Goal: Task Accomplishment & Management: Manage account settings

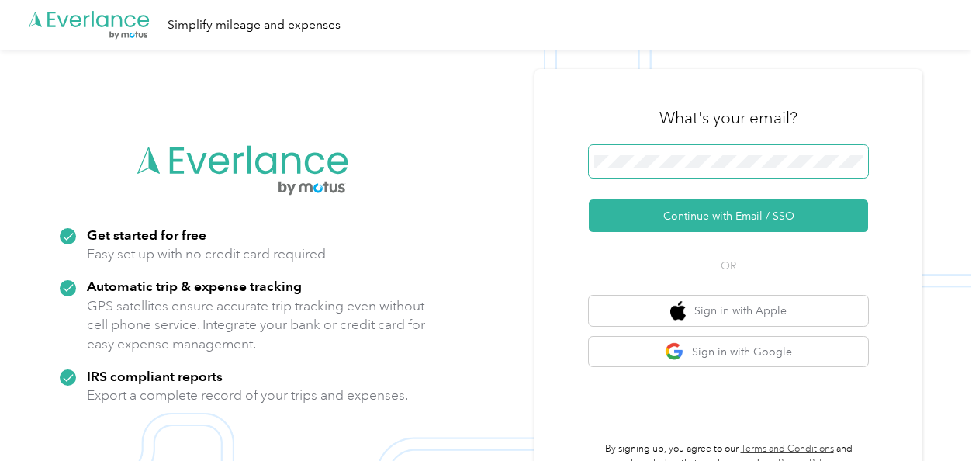
click at [661, 172] on span at bounding box center [728, 161] width 279 height 33
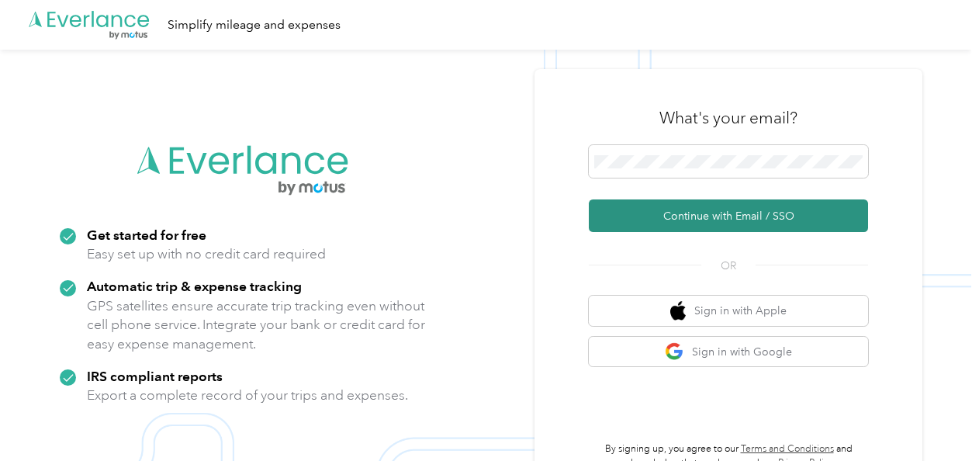
click at [693, 216] on button "Continue with Email / SSO" at bounding box center [728, 215] width 279 height 33
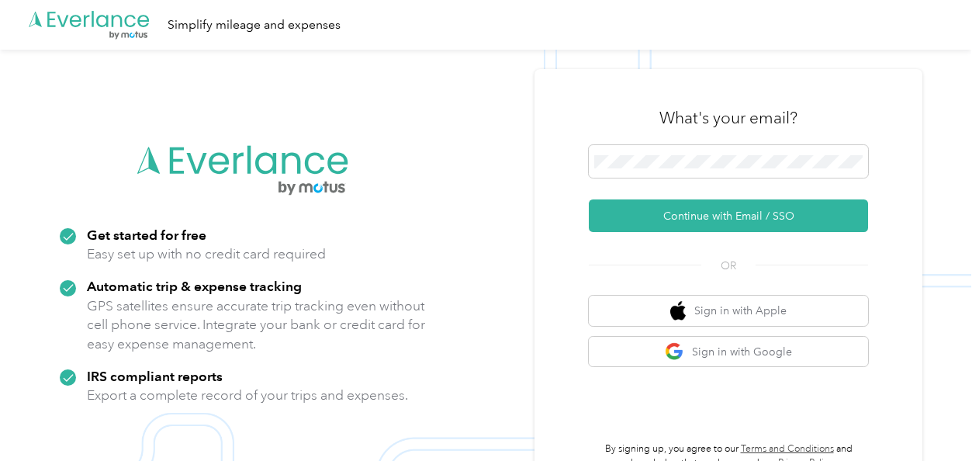
scroll to position [50, 0]
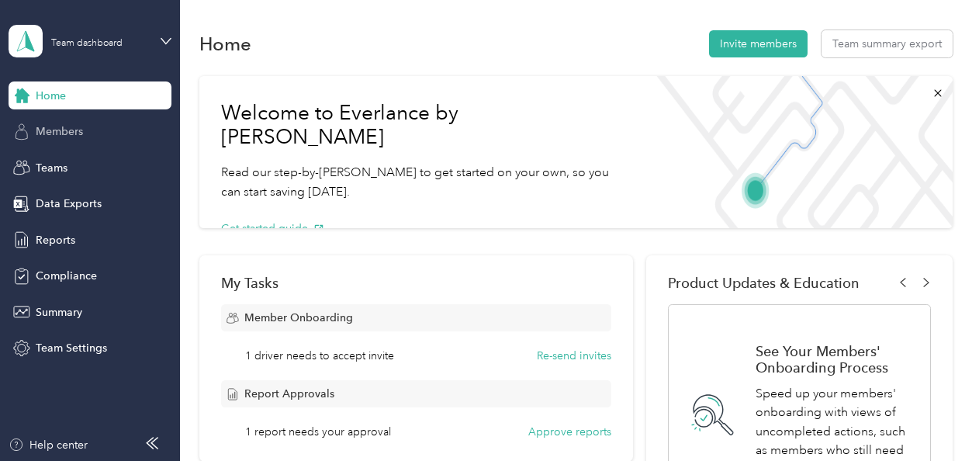
click at [71, 126] on span "Members" at bounding box center [59, 131] width 47 height 16
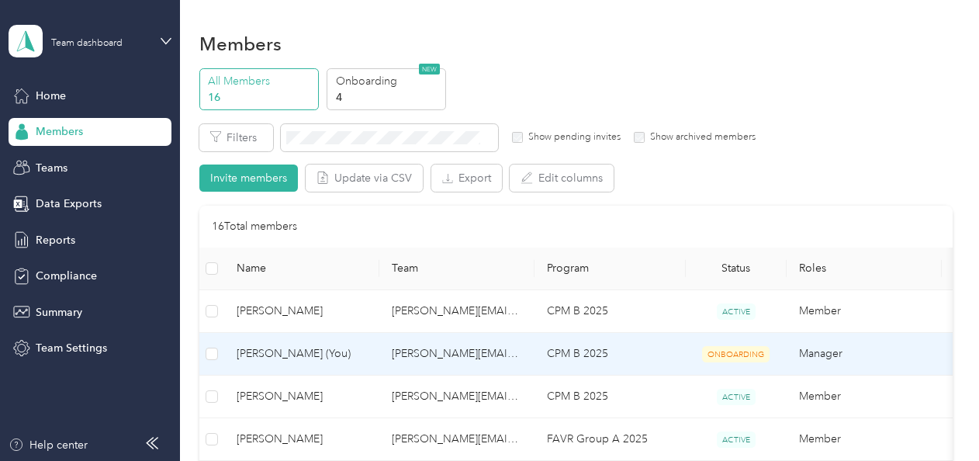
click at [284, 354] on span "[PERSON_NAME] (You)" at bounding box center [302, 353] width 130 height 17
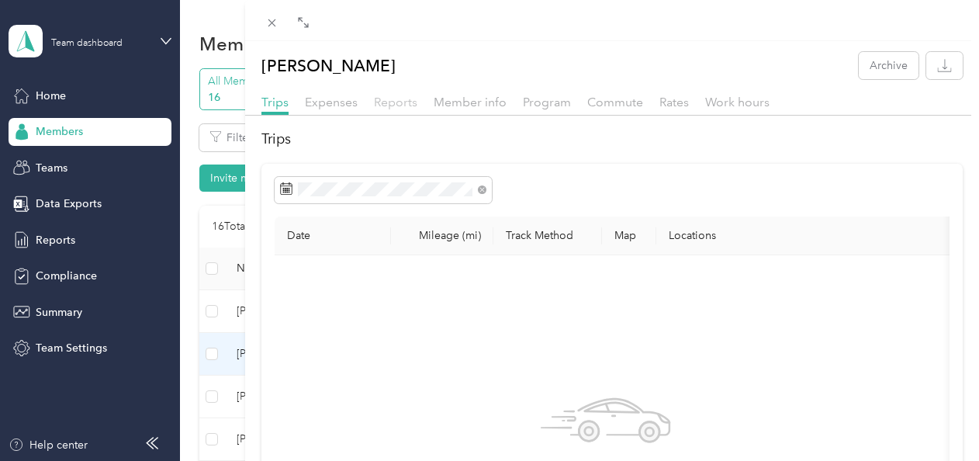
click at [393, 99] on span "Reports" at bounding box center [395, 102] width 43 height 15
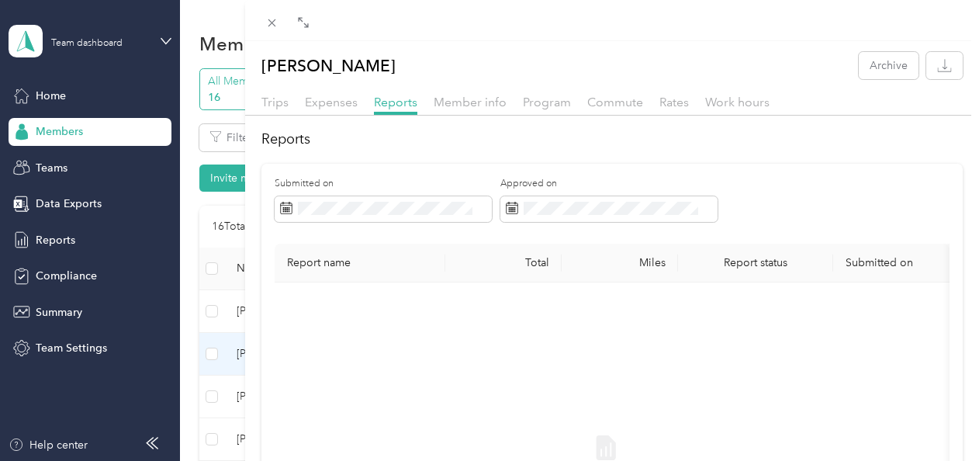
click at [329, 111] on div "Expenses" at bounding box center [331, 102] width 53 height 19
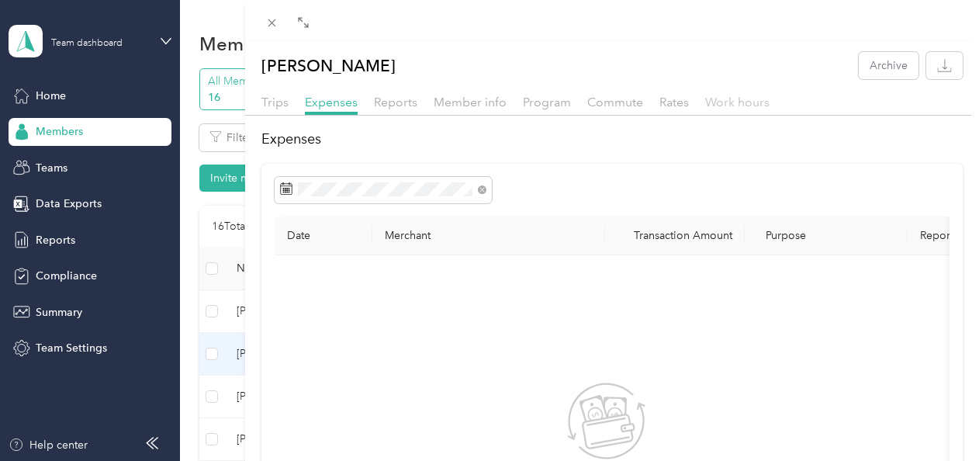
click at [735, 103] on span "Work hours" at bounding box center [737, 102] width 64 height 15
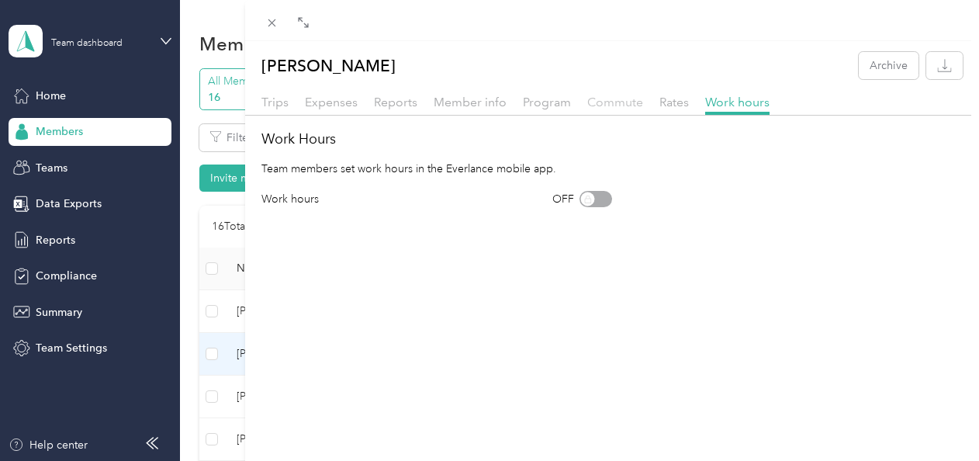
click at [623, 97] on span "Commute" at bounding box center [615, 102] width 56 height 15
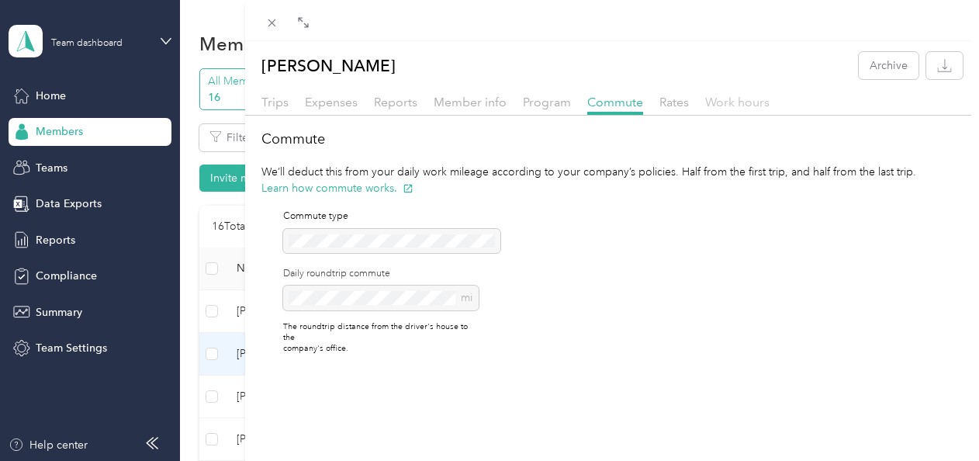
click at [731, 98] on span "Work hours" at bounding box center [737, 102] width 64 height 15
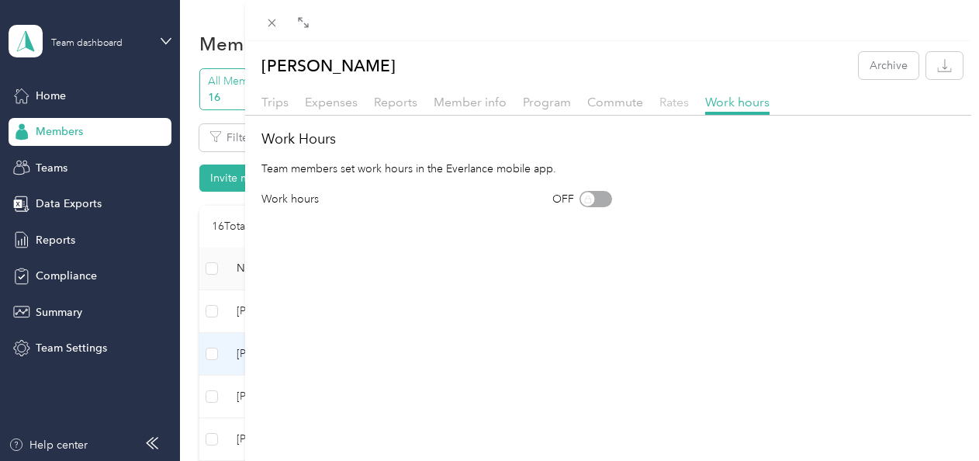
click at [665, 105] on span "Rates" at bounding box center [673, 102] width 29 height 15
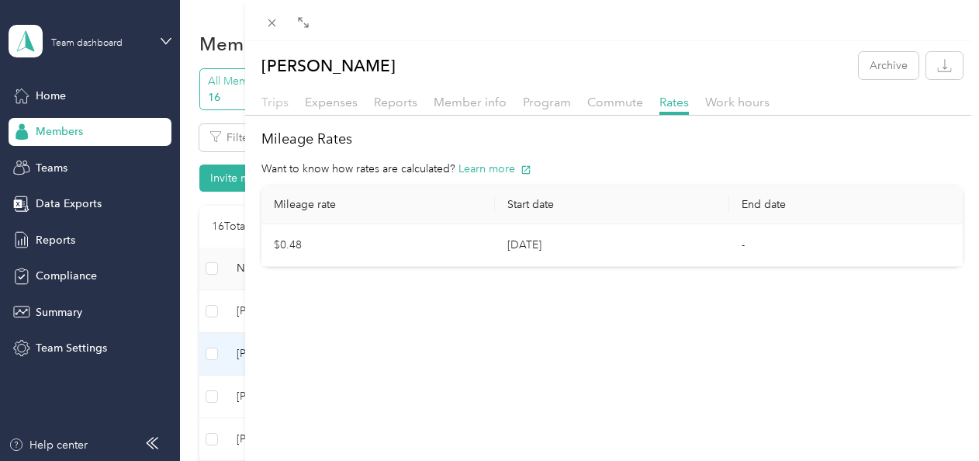
click at [262, 108] on span "Trips" at bounding box center [274, 102] width 27 height 15
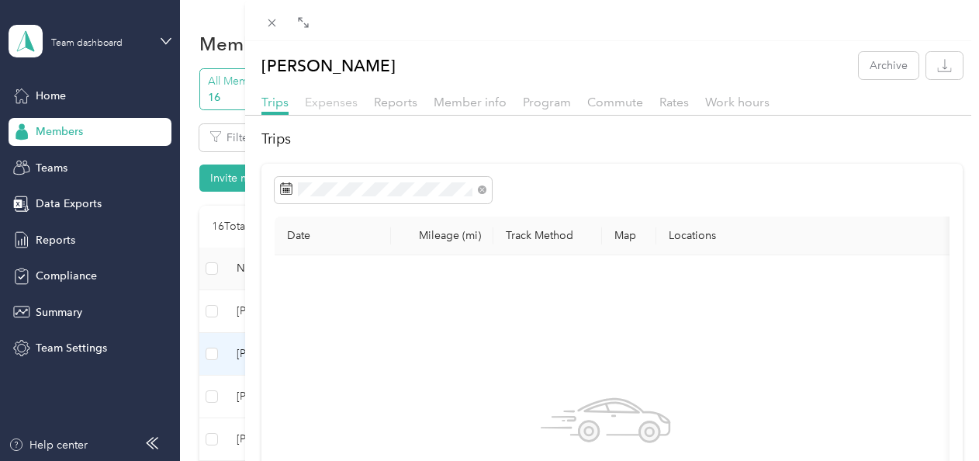
click at [346, 102] on span "Expenses" at bounding box center [331, 102] width 53 height 15
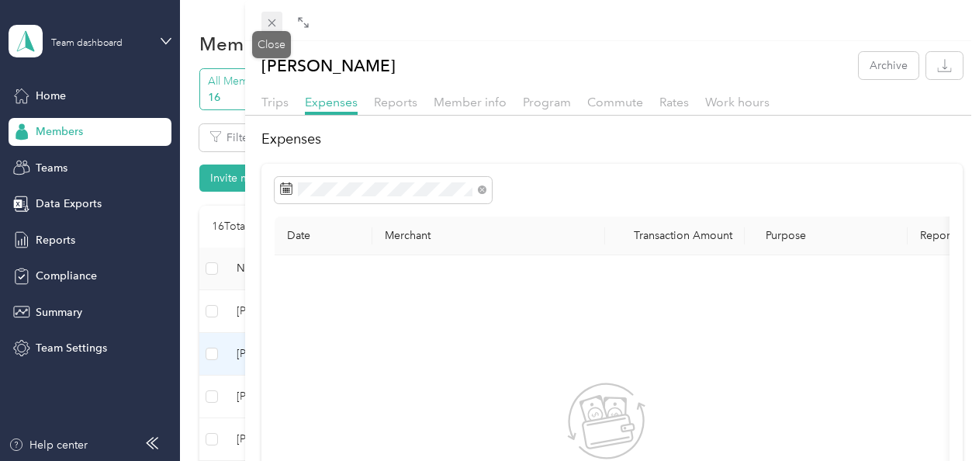
click at [275, 22] on icon at bounding box center [271, 22] width 13 height 13
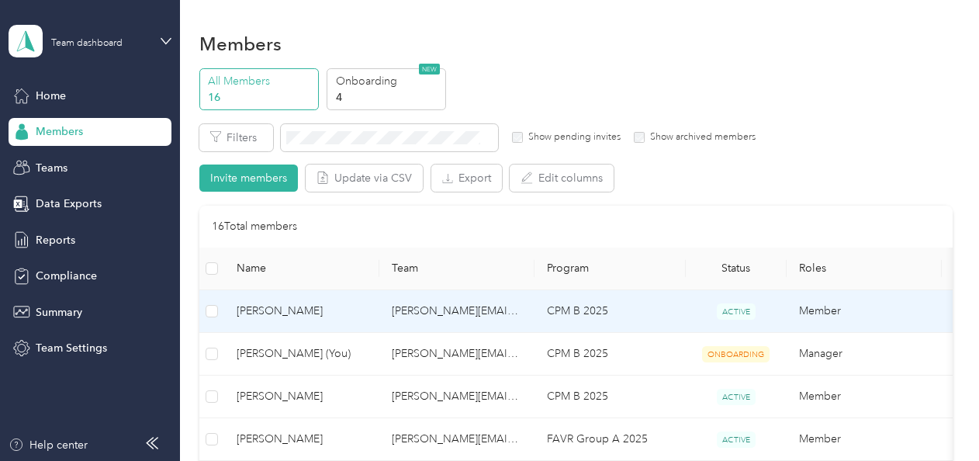
click at [267, 307] on span "[PERSON_NAME]" at bounding box center [302, 310] width 130 height 17
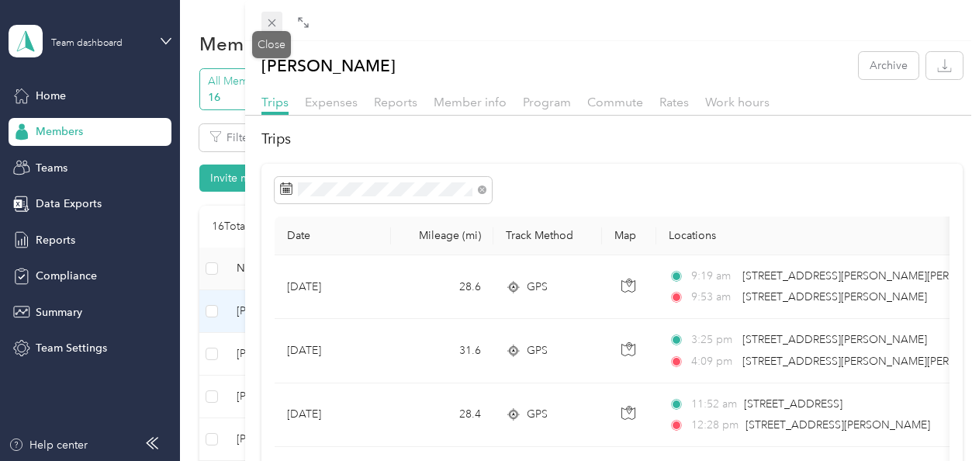
click at [267, 25] on icon at bounding box center [271, 22] width 13 height 13
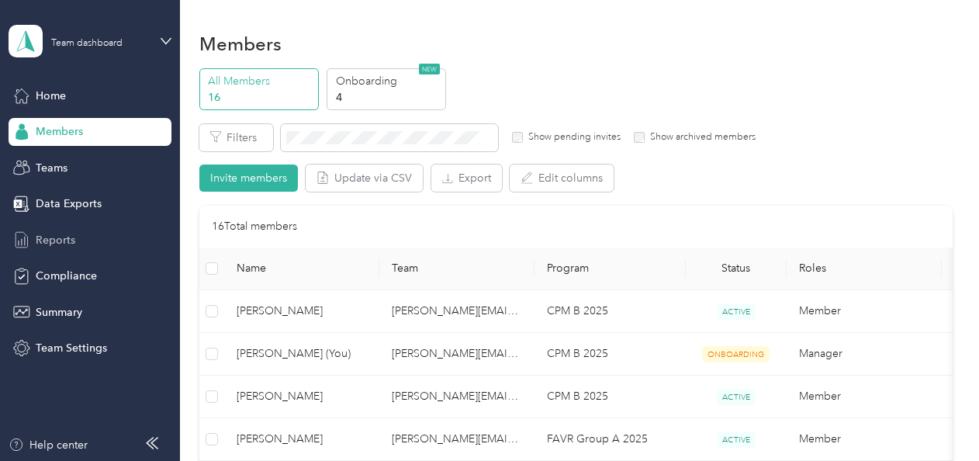
click at [76, 240] on div "Reports" at bounding box center [90, 240] width 163 height 28
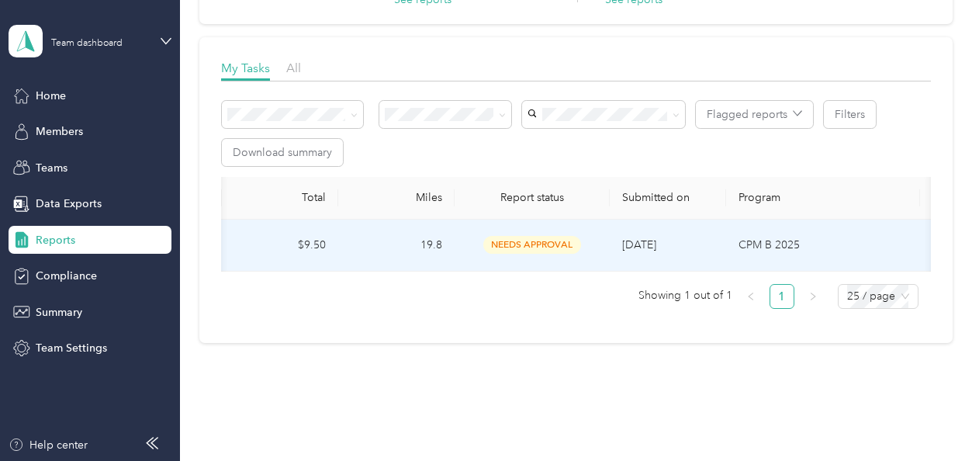
scroll to position [0, 583]
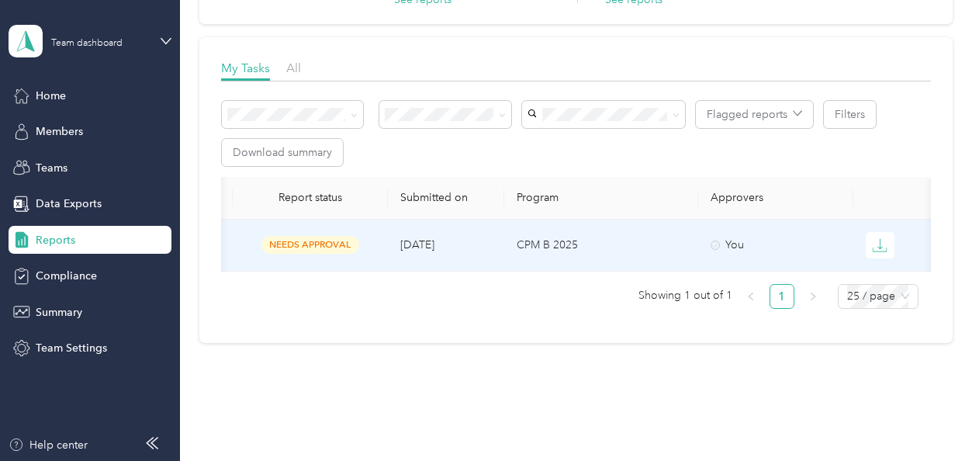
click at [531, 237] on p "CPM B 2025" at bounding box center [600, 245] width 169 height 17
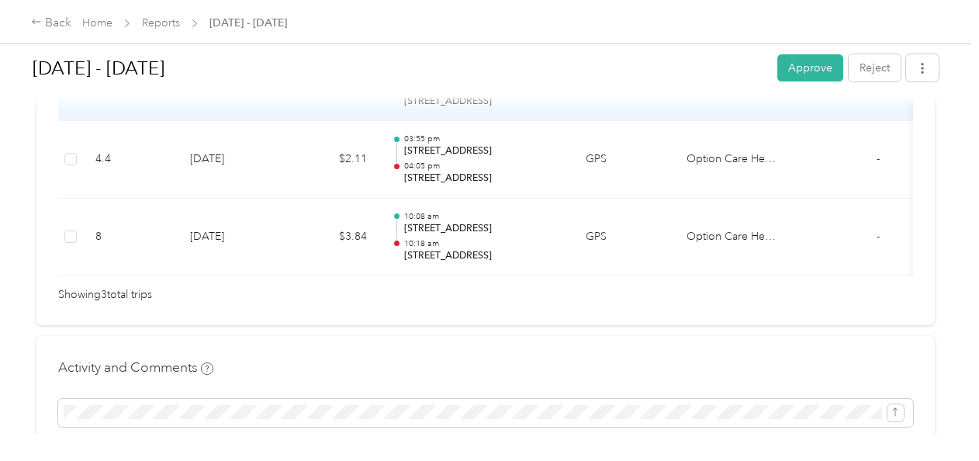
scroll to position [525, 0]
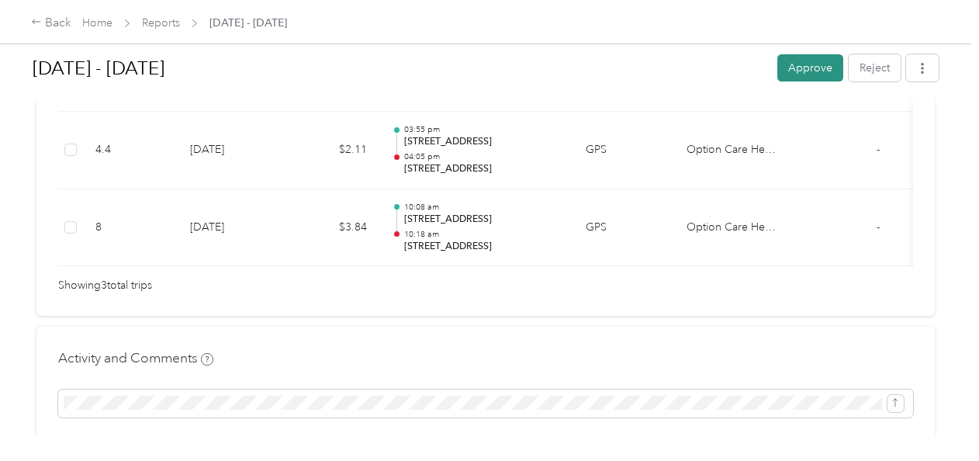
click at [803, 65] on button "Approve" at bounding box center [810, 67] width 66 height 27
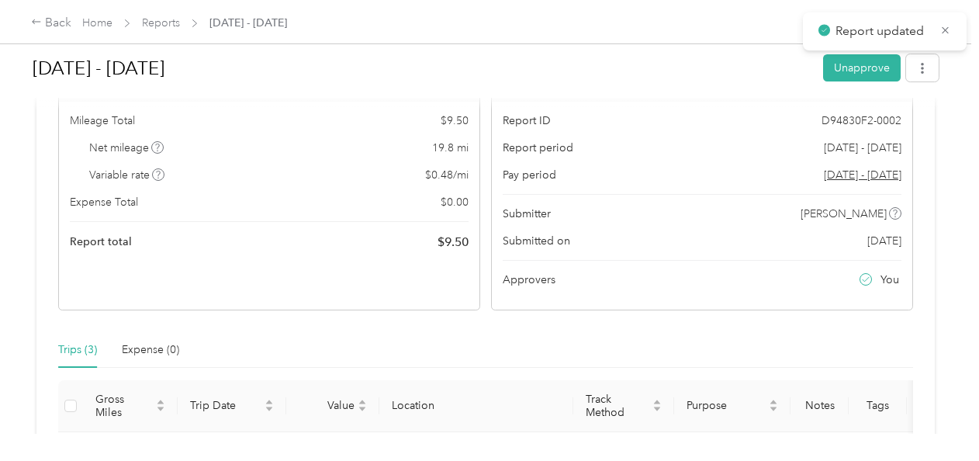
scroll to position [0, 0]
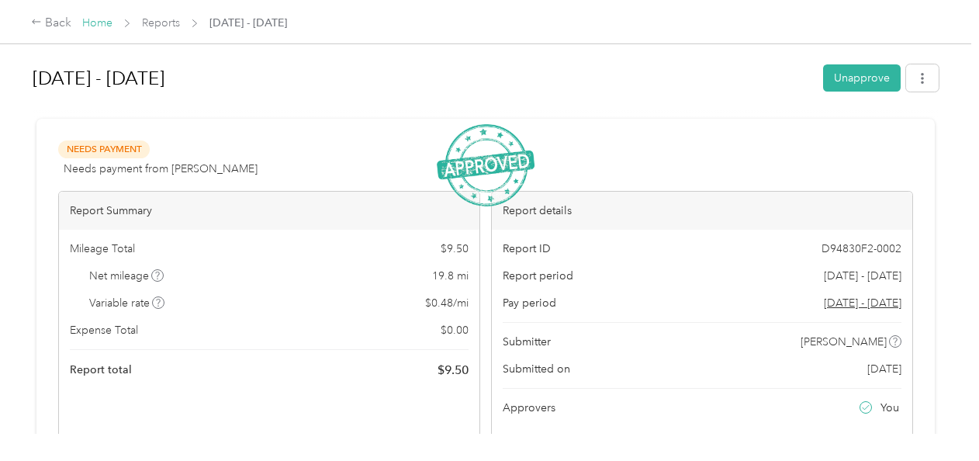
click at [95, 24] on link "Home" at bounding box center [97, 22] width 30 height 13
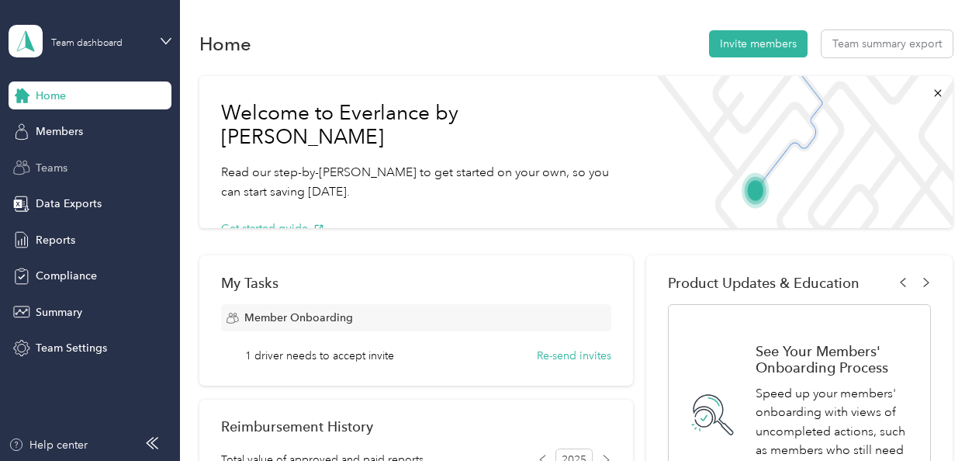
click at [65, 179] on div "Teams" at bounding box center [90, 168] width 163 height 28
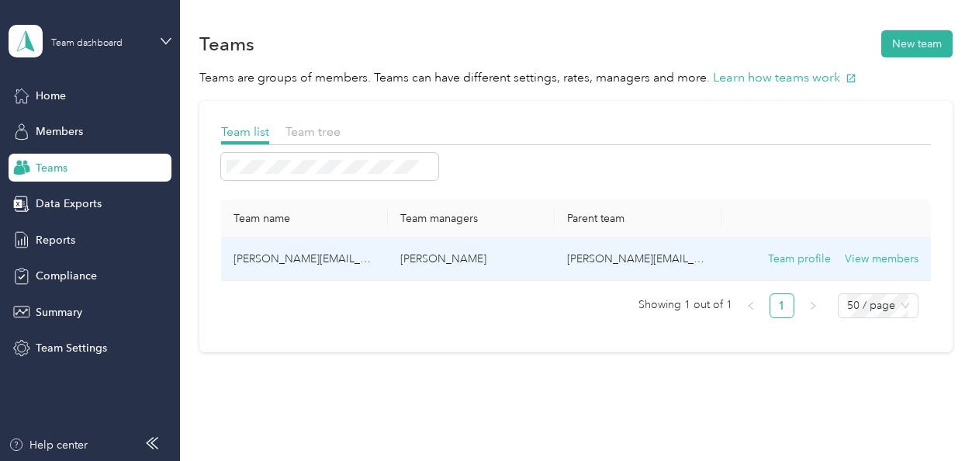
click at [313, 257] on td "[PERSON_NAME][EMAIL_ADDRESS][PERSON_NAME][DOMAIN_NAME]" at bounding box center [304, 259] width 167 height 43
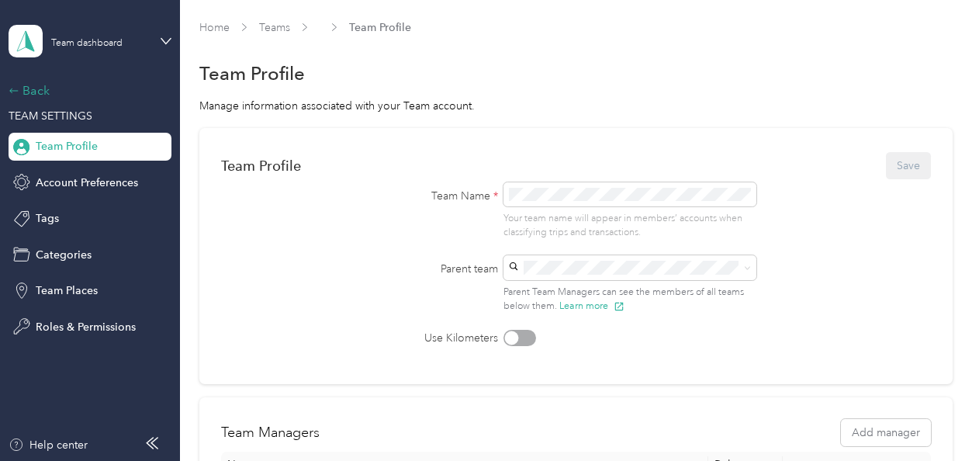
click at [43, 92] on div "Back" at bounding box center [86, 90] width 155 height 19
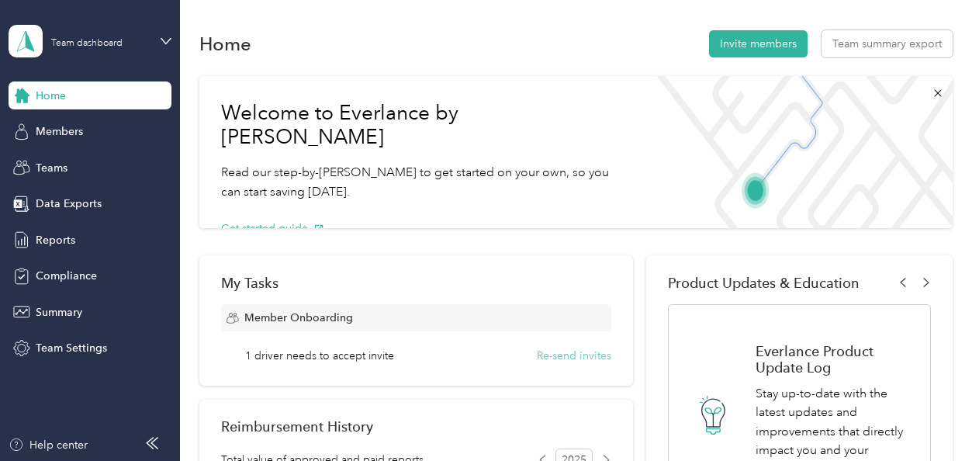
click at [585, 358] on button "Re-send invites" at bounding box center [574, 355] width 74 height 16
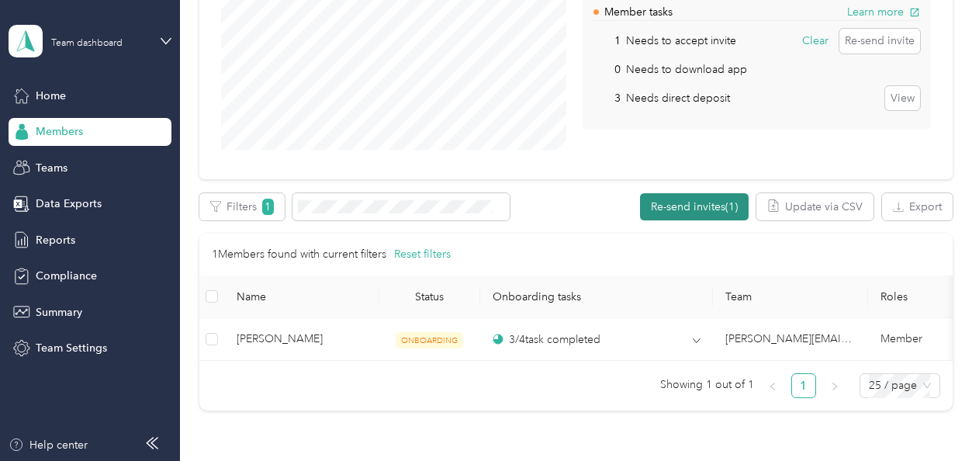
click at [683, 199] on button "Re-send invites (1)" at bounding box center [694, 206] width 109 height 27
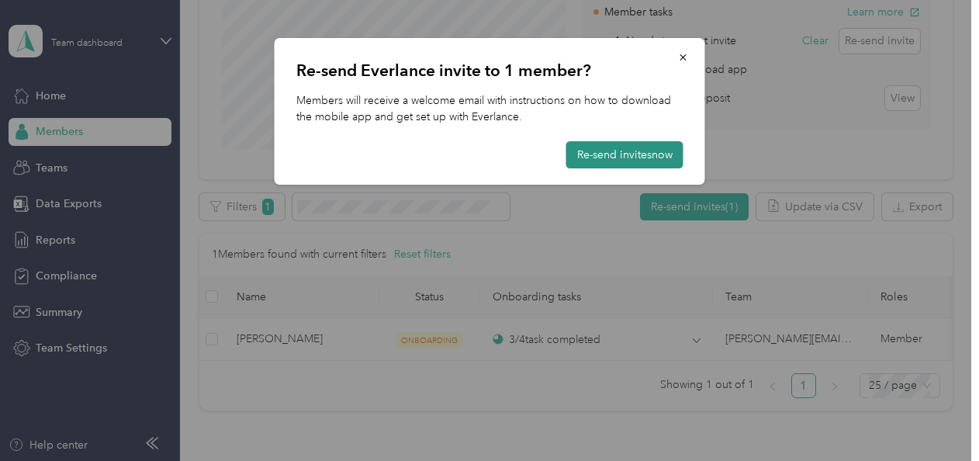
click at [661, 158] on button "Re-send invites now" at bounding box center [624, 154] width 117 height 27
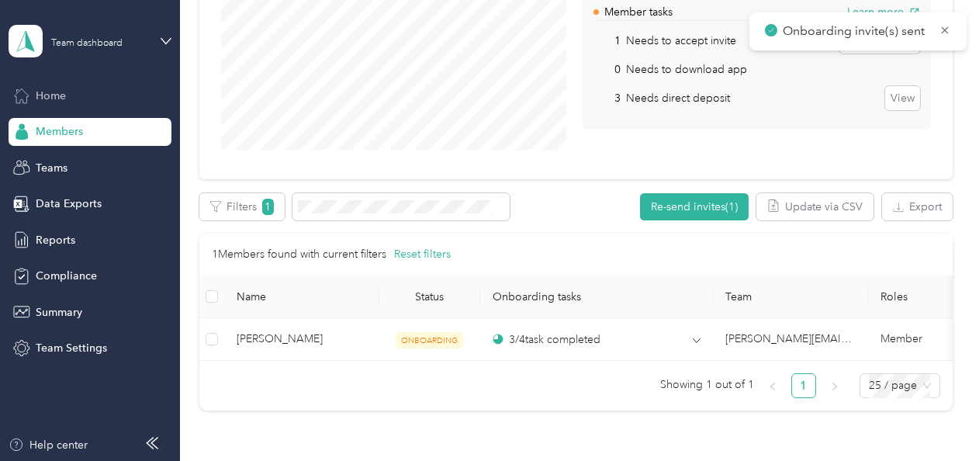
click at [48, 82] on div "Home" at bounding box center [90, 95] width 163 height 28
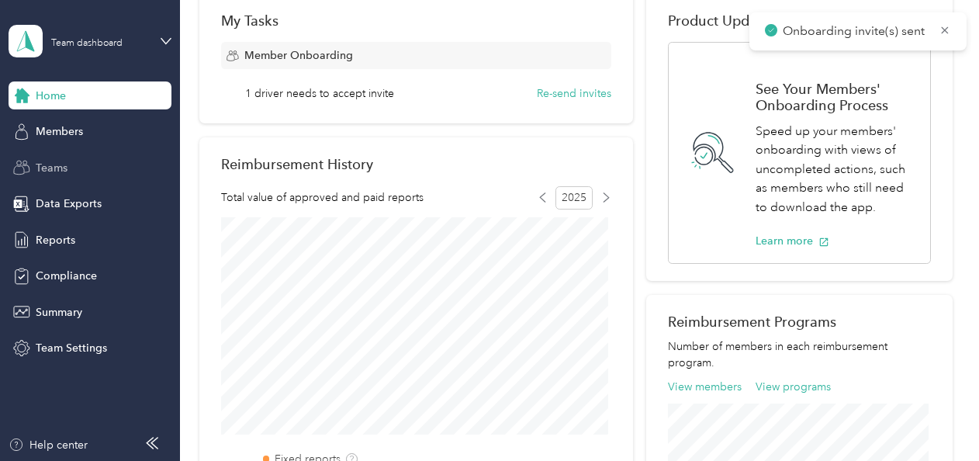
click at [73, 165] on div "Teams" at bounding box center [90, 168] width 163 height 28
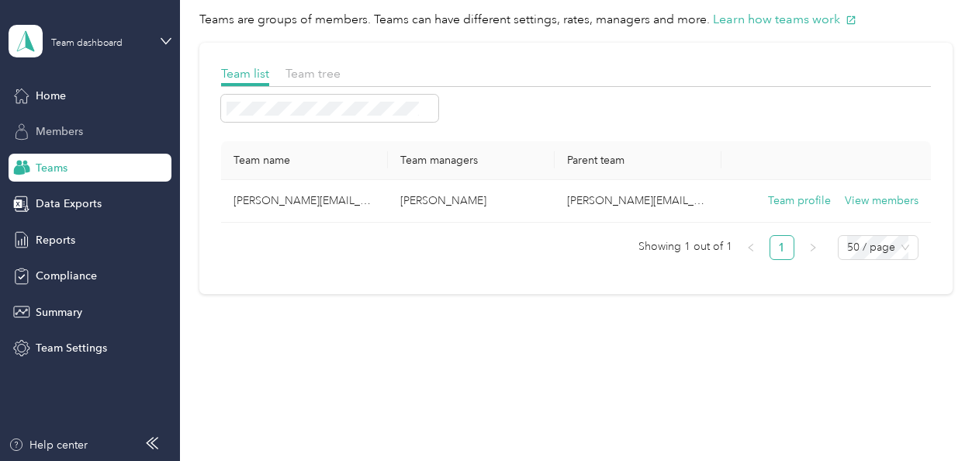
click at [70, 140] on div "Members" at bounding box center [90, 132] width 163 height 28
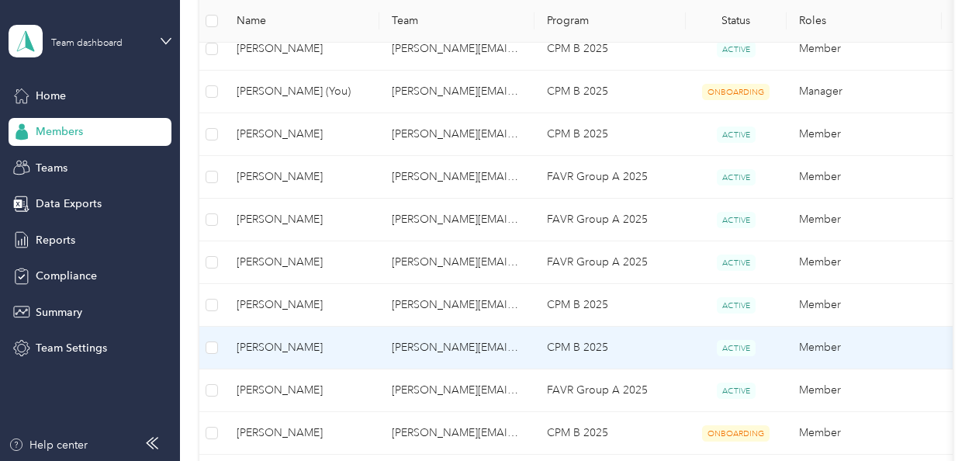
click at [417, 348] on td "[PERSON_NAME][EMAIL_ADDRESS][PERSON_NAME][DOMAIN_NAME]" at bounding box center [456, 347] width 155 height 43
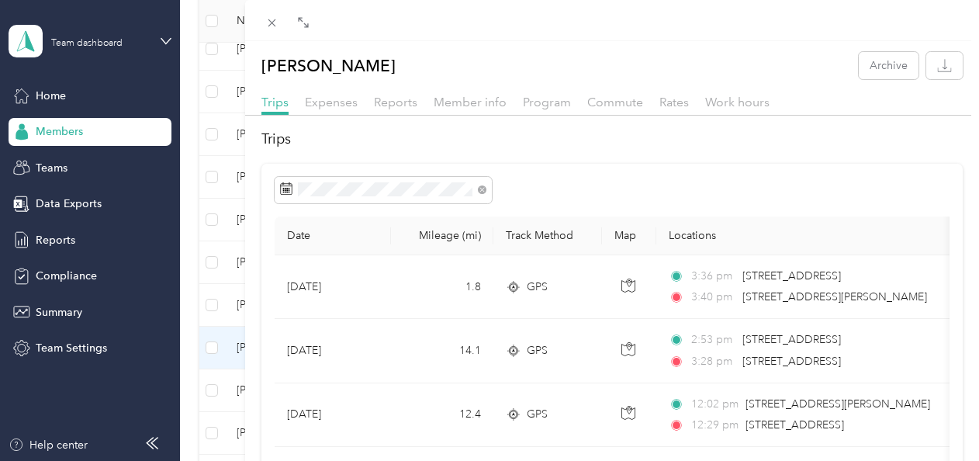
click at [57, 133] on div "[PERSON_NAME] Archive Trips Expenses Reports Member info Program Commute Rates …" at bounding box center [489, 230] width 979 height 461
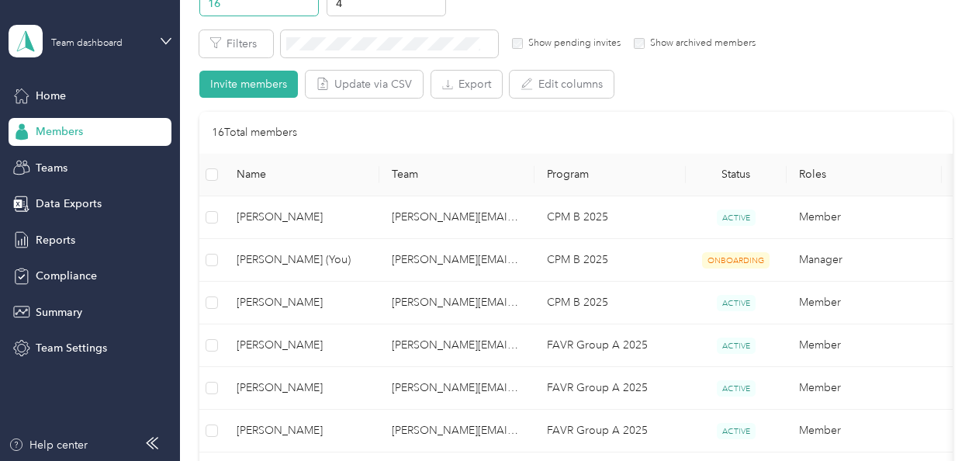
scroll to position [93, 0]
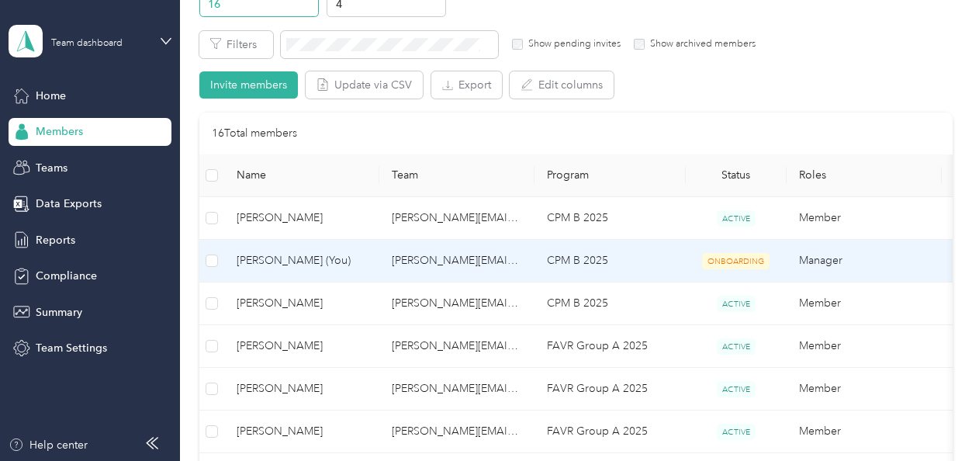
click at [454, 254] on td "[PERSON_NAME][EMAIL_ADDRESS][PERSON_NAME][DOMAIN_NAME]" at bounding box center [456, 261] width 155 height 43
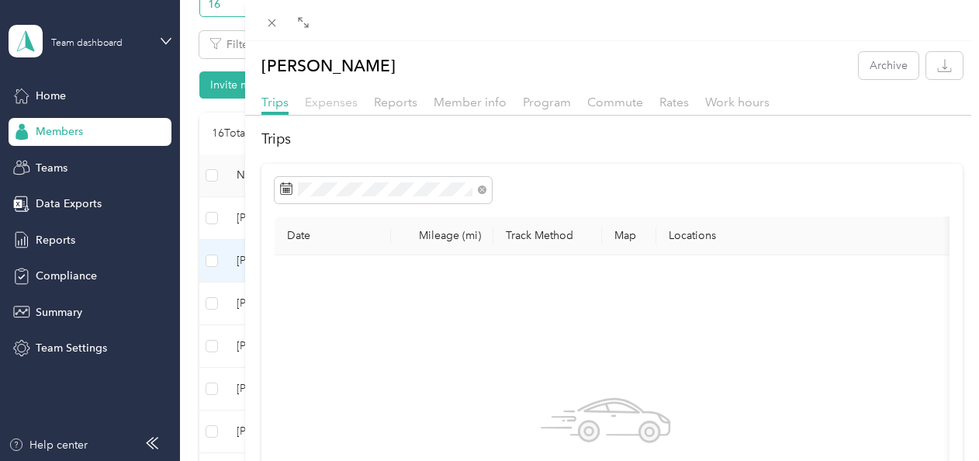
click at [329, 109] on div "Expenses" at bounding box center [331, 102] width 53 height 19
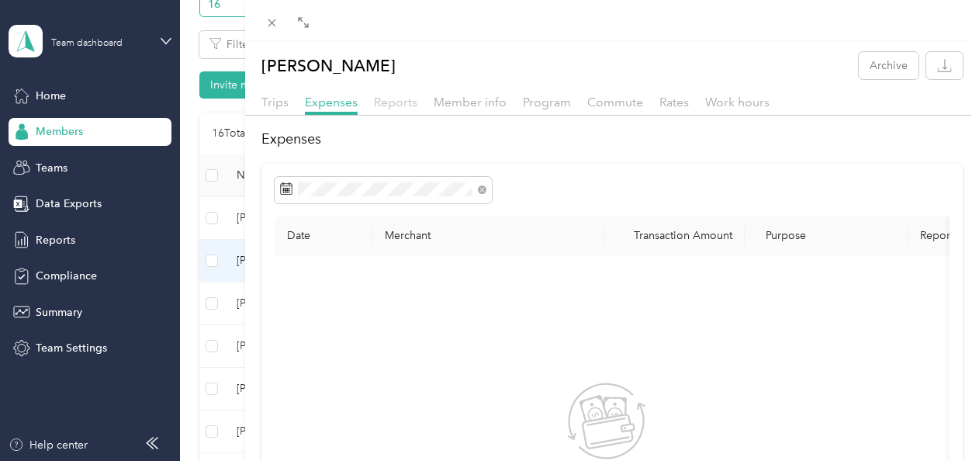
click at [396, 101] on span "Reports" at bounding box center [395, 102] width 43 height 15
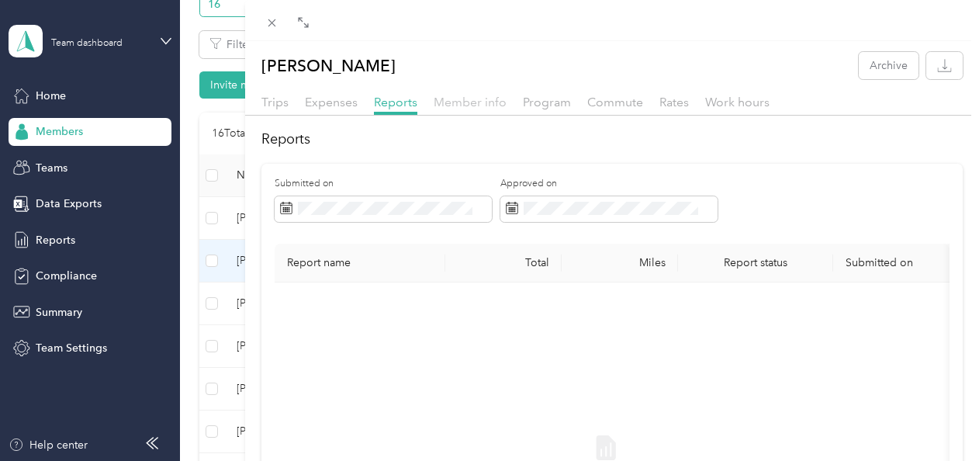
click at [472, 107] on span "Member info" at bounding box center [469, 102] width 73 height 15
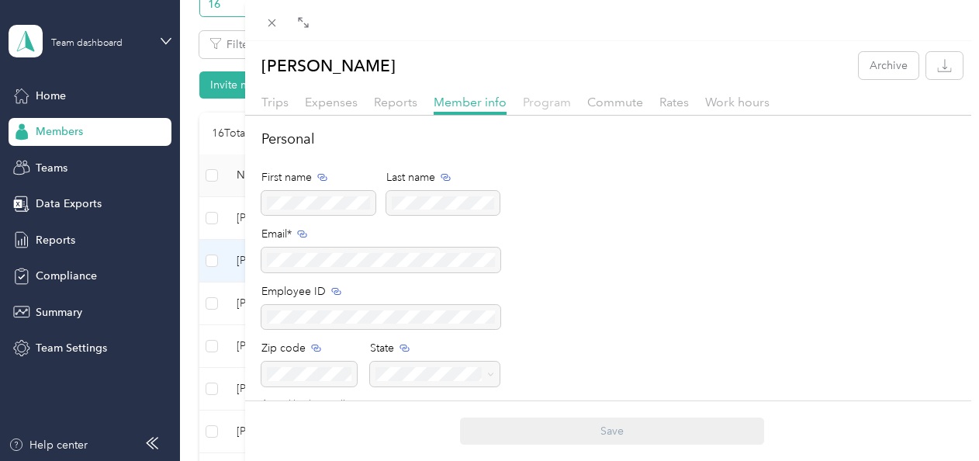
click at [532, 101] on span "Program" at bounding box center [547, 102] width 48 height 15
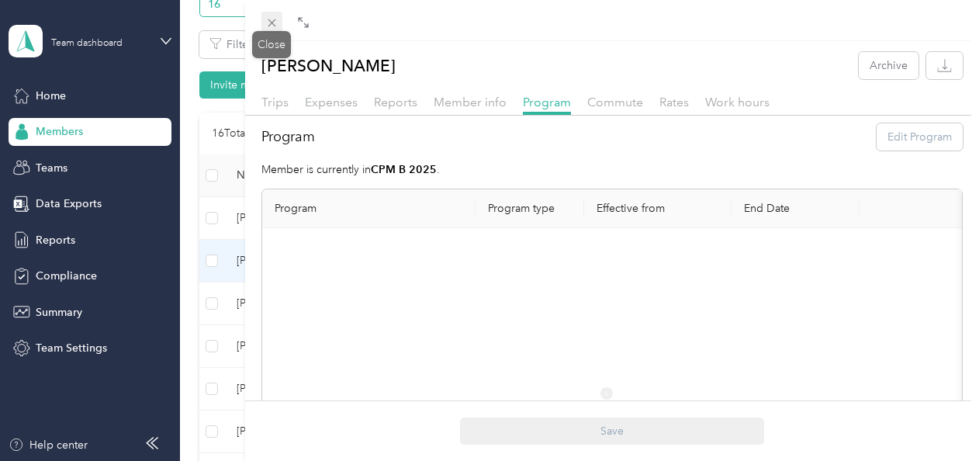
click at [269, 27] on icon at bounding box center [271, 22] width 13 height 13
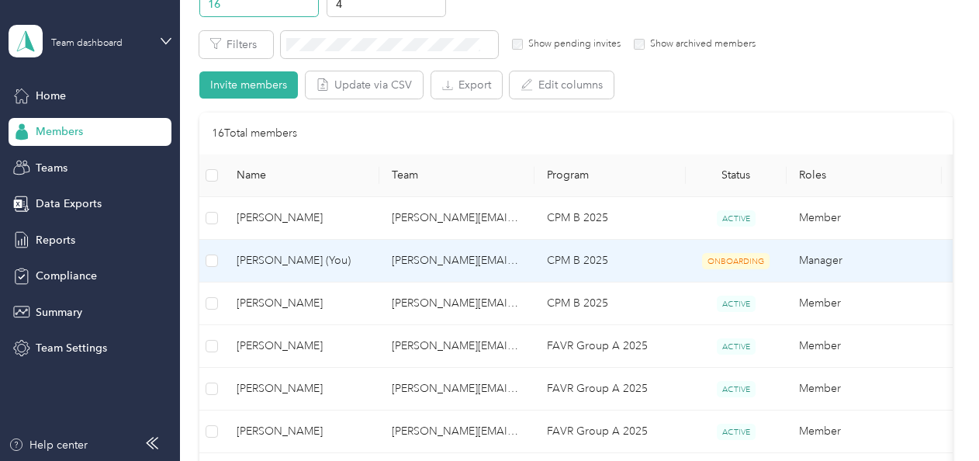
click at [437, 266] on td "[PERSON_NAME][EMAIL_ADDRESS][PERSON_NAME][DOMAIN_NAME]" at bounding box center [456, 261] width 155 height 43
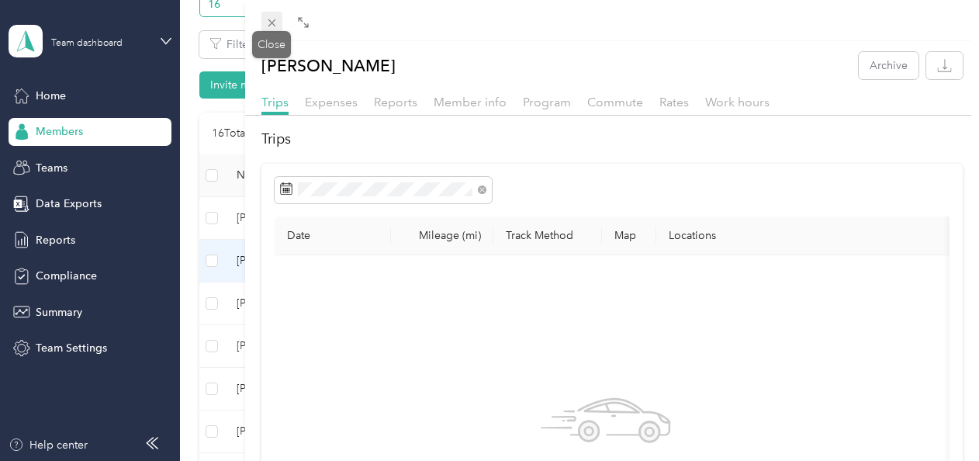
click at [268, 18] on icon at bounding box center [271, 22] width 13 height 13
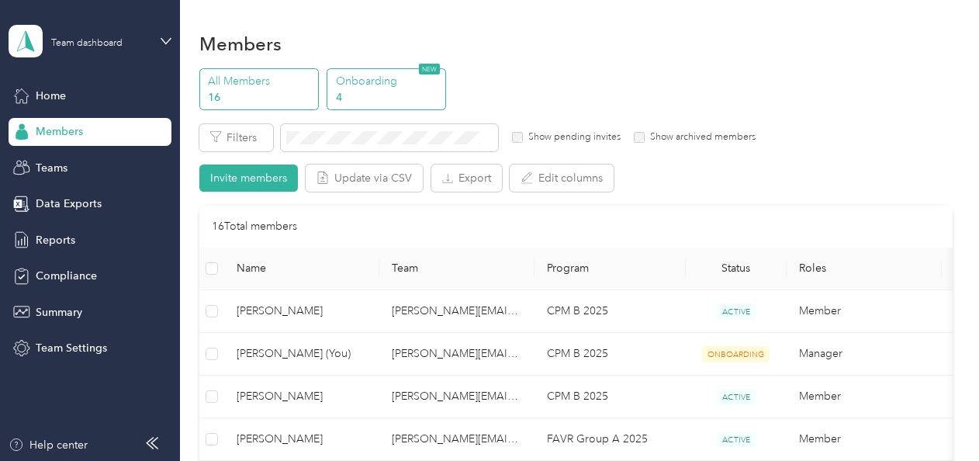
click at [344, 95] on p "4" at bounding box center [388, 97] width 105 height 16
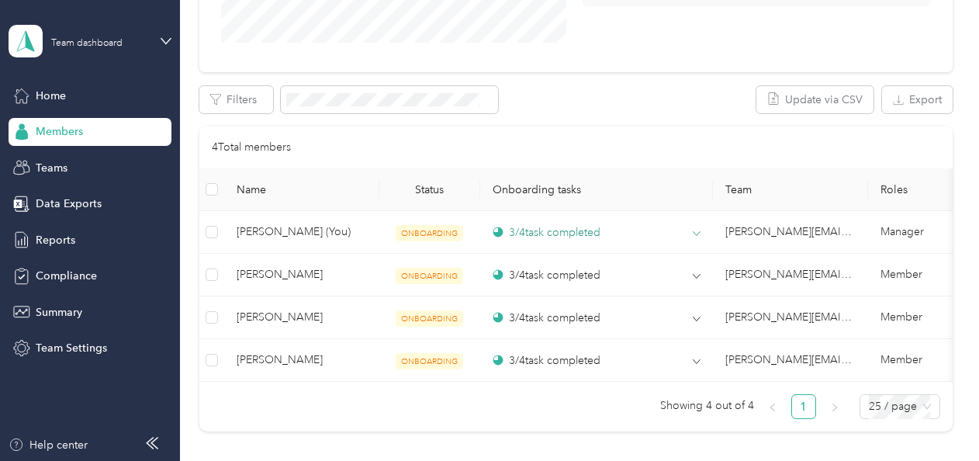
scroll to position [386, 0]
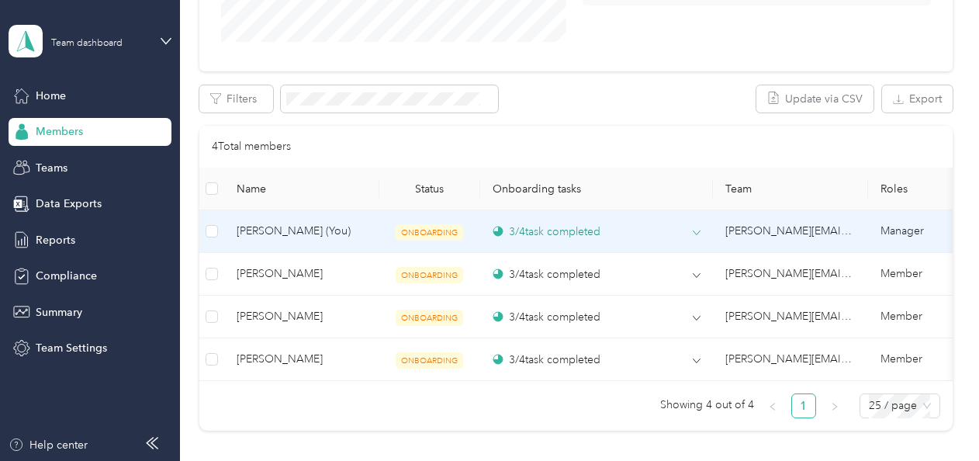
click at [551, 230] on div "3 / 4 task completed" at bounding box center [546, 231] width 108 height 16
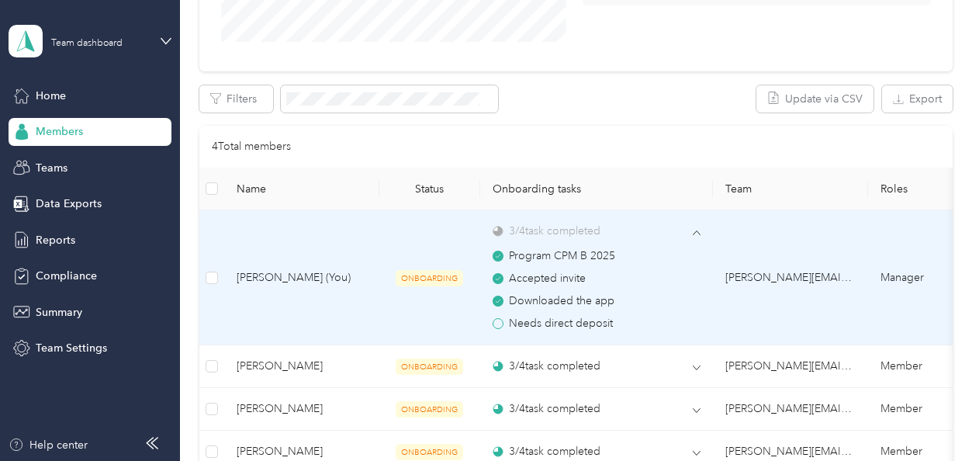
click at [789, 273] on td "[PERSON_NAME][EMAIL_ADDRESS][PERSON_NAME][DOMAIN_NAME]" at bounding box center [790, 277] width 155 height 135
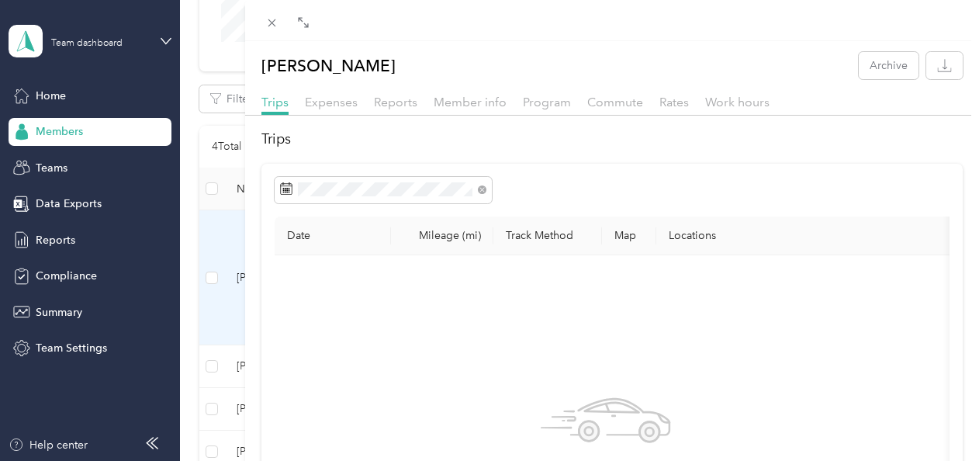
click at [67, 92] on div "[PERSON_NAME] Archive Trips Expenses Reports Member info Program Commute Rates …" at bounding box center [489, 230] width 979 height 461
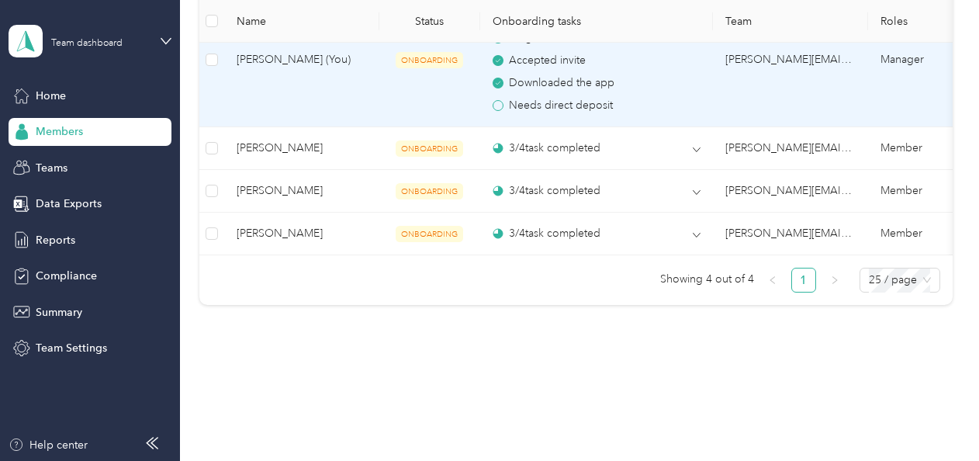
scroll to position [632, 0]
